Goal: Check status

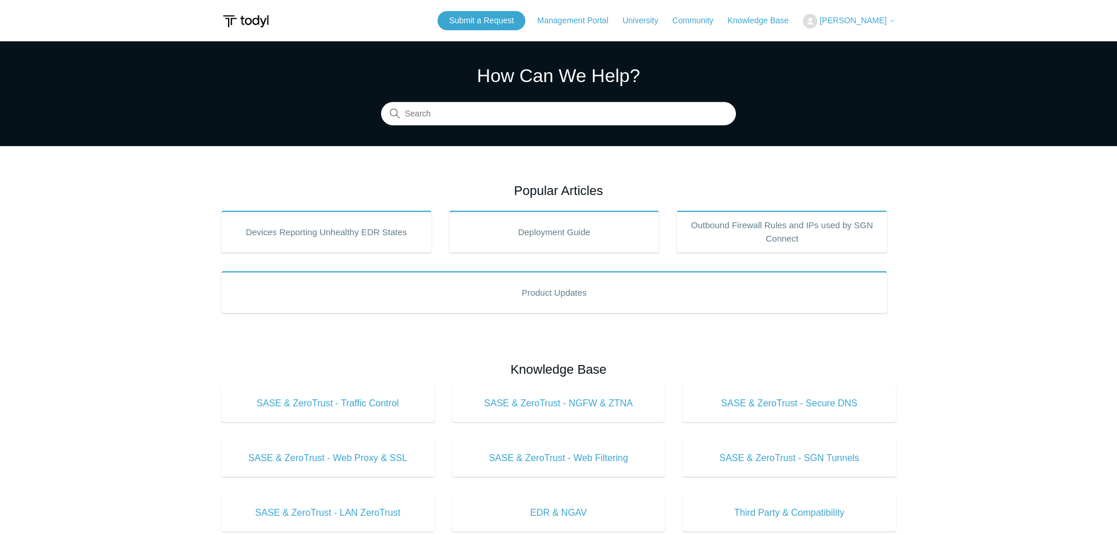
click at [865, 17] on span "[PERSON_NAME]" at bounding box center [853, 20] width 67 height 9
click at [856, 45] on link "My Support Requests" at bounding box center [859, 45] width 113 height 20
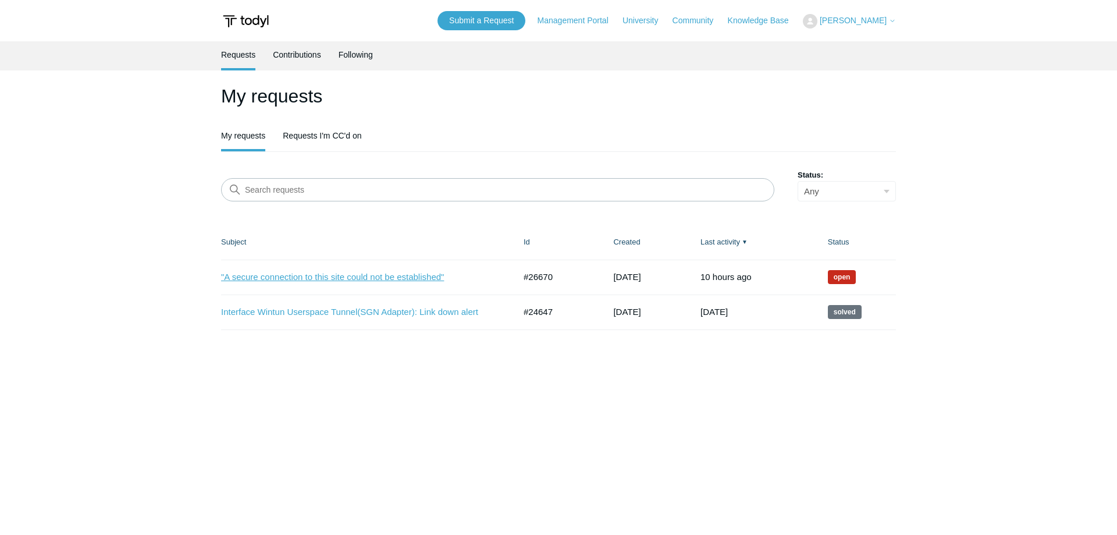
click at [388, 280] on link ""A secure connection to this site could not be established"" at bounding box center [359, 276] width 276 height 13
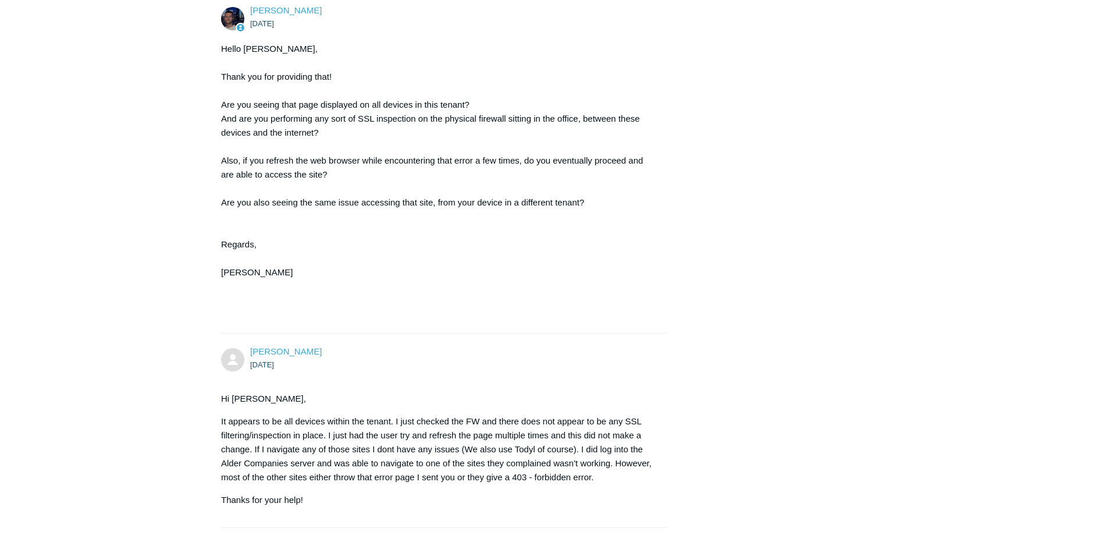
drag, startPoint x: 333, startPoint y: 277, endPoint x: 322, endPoint y: 451, distance: 173.7
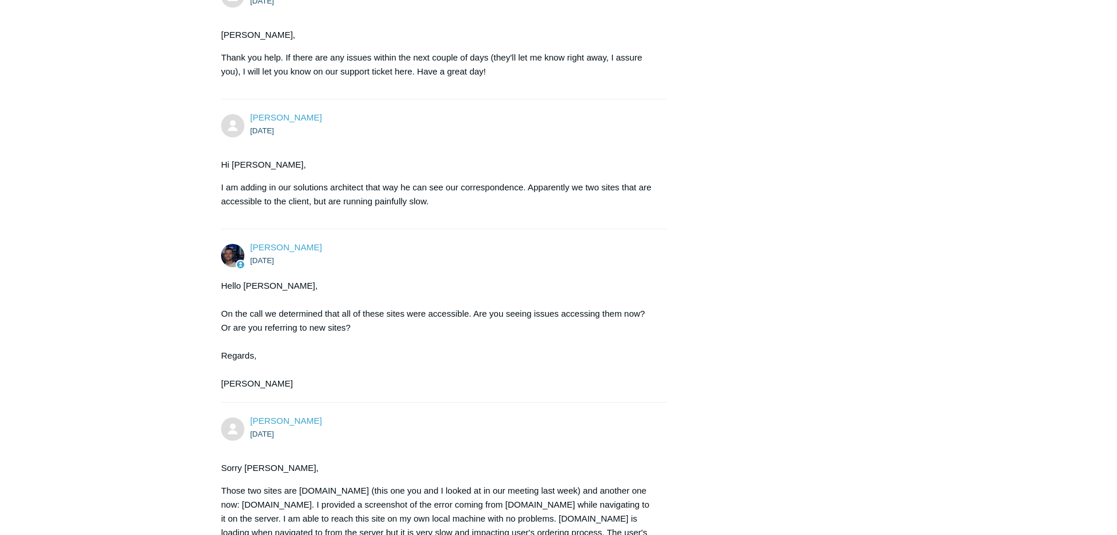
scroll to position [4994, 0]
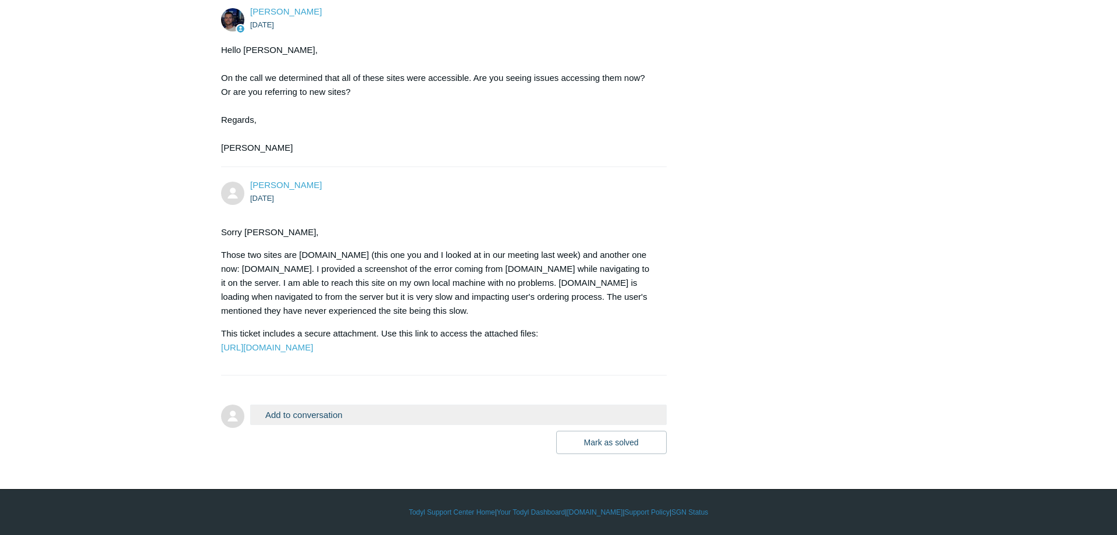
drag, startPoint x: 404, startPoint y: 283, endPoint x: 401, endPoint y: 496, distance: 213.5
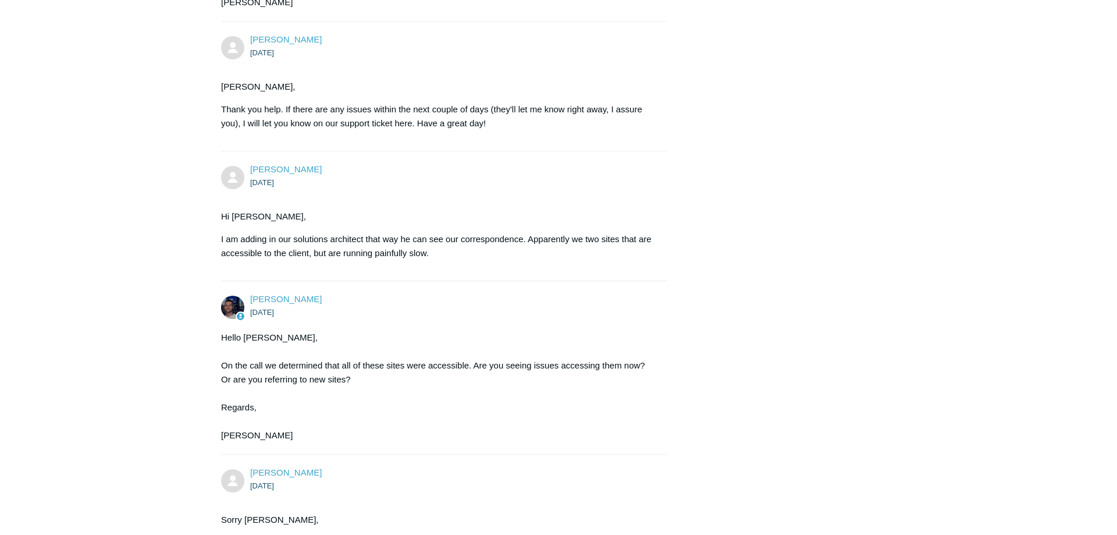
scroll to position [4638, 0]
